Goal: Find specific page/section

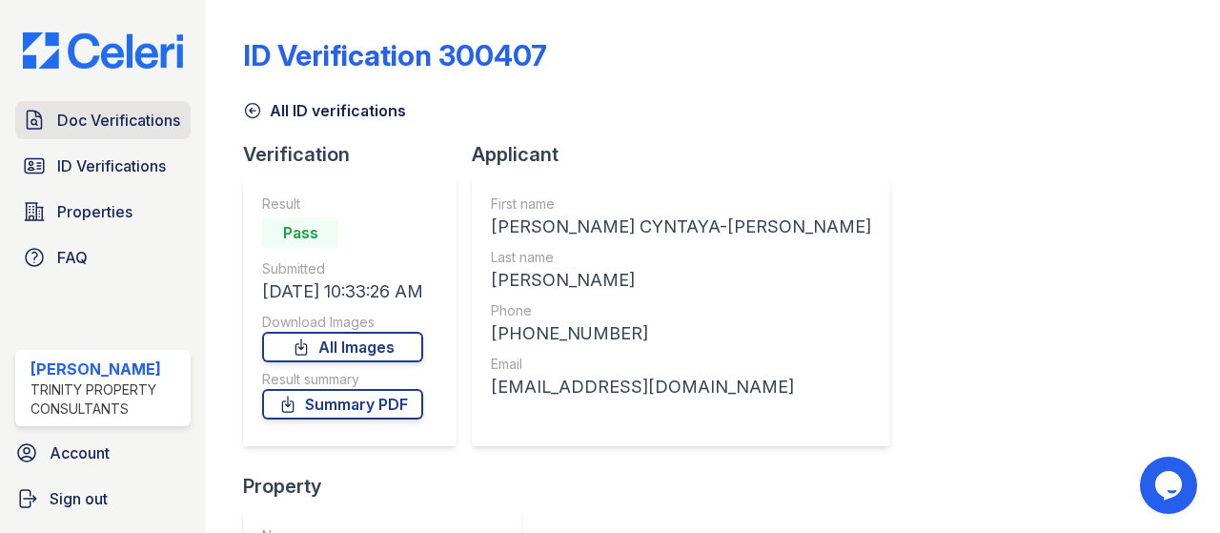
click at [75, 125] on span "Doc Verifications" at bounding box center [118, 120] width 123 height 23
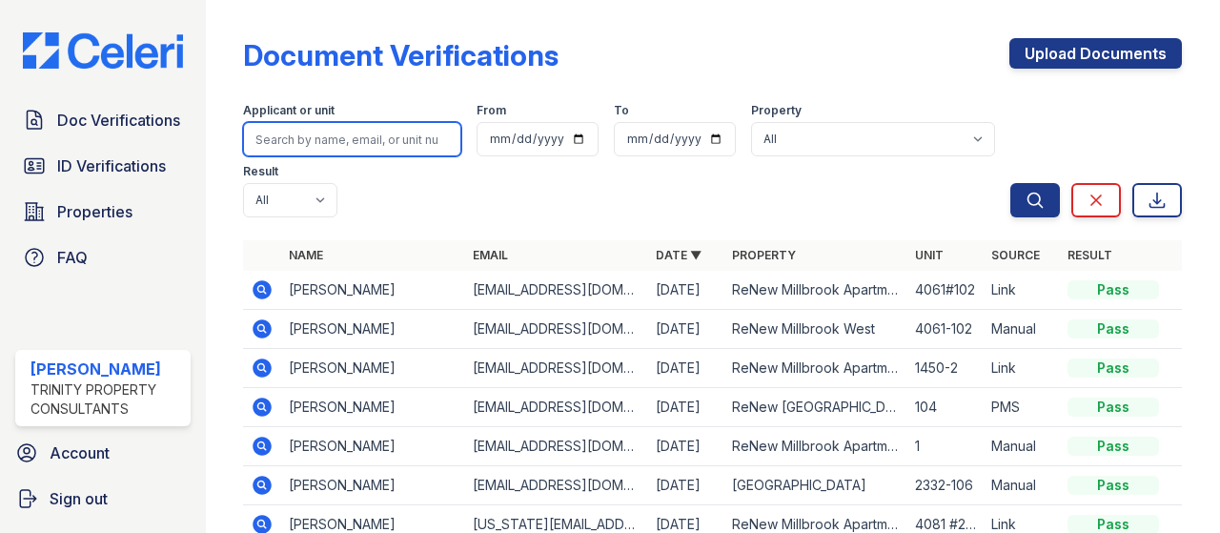
click at [274, 147] on input "search" at bounding box center [352, 139] width 218 height 34
type input "moore"
click at [1010, 183] on button "Search" at bounding box center [1035, 200] width 50 height 34
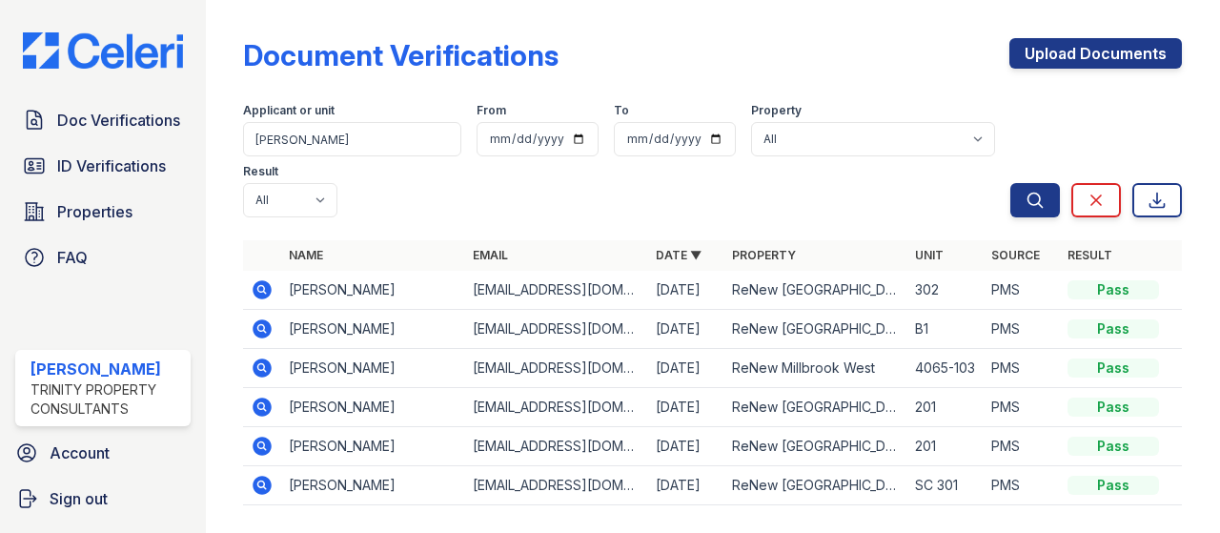
click at [260, 283] on icon at bounding box center [263, 289] width 19 height 19
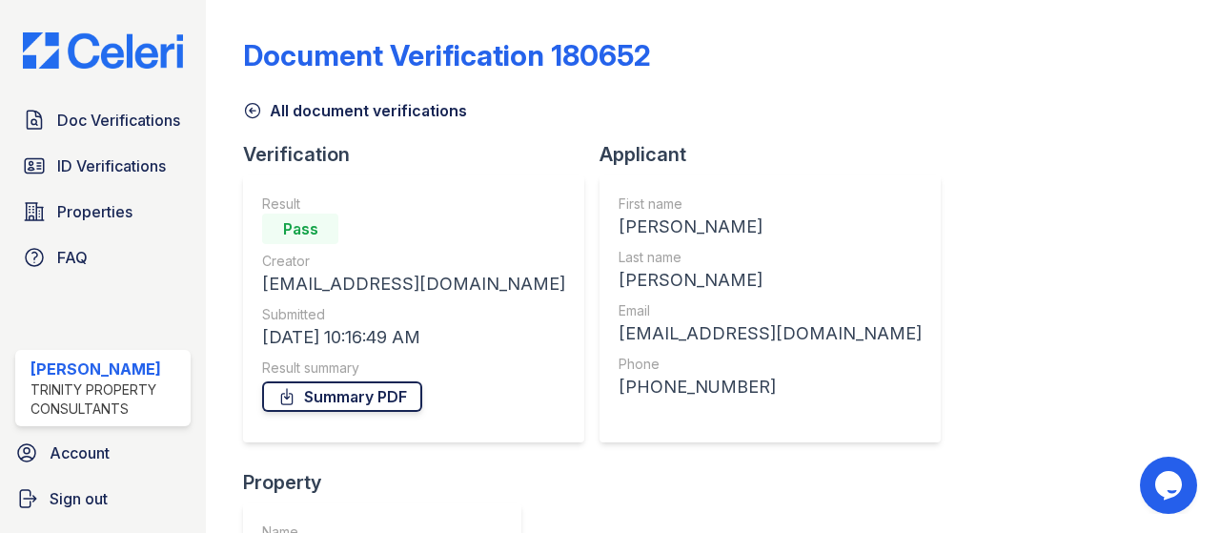
click at [326, 403] on link "Summary PDF" at bounding box center [342, 396] width 160 height 30
